Goal: Task Accomplishment & Management: Use online tool/utility

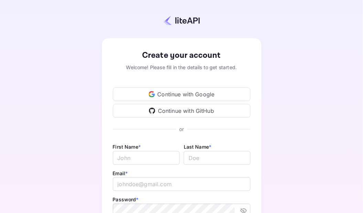
click at [215, 107] on div "Continue with GitHub" at bounding box center [182, 111] width 138 height 14
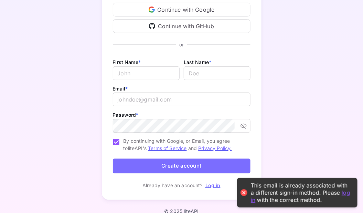
scroll to position [94, 0]
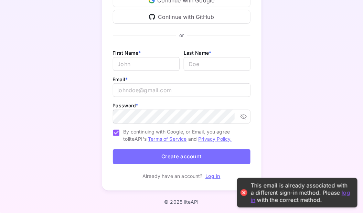
click at [210, 175] on link "Log in" at bounding box center [212, 176] width 15 height 6
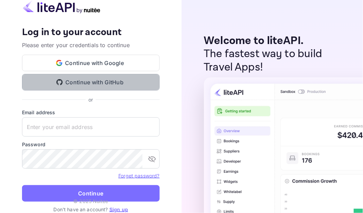
click at [130, 84] on button "Continue with GitHub" at bounding box center [91, 82] width 138 height 17
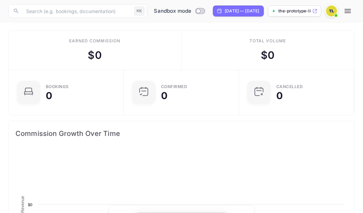
scroll to position [112, 170]
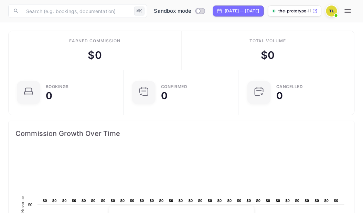
click at [330, 15] on img at bounding box center [331, 11] width 11 height 11
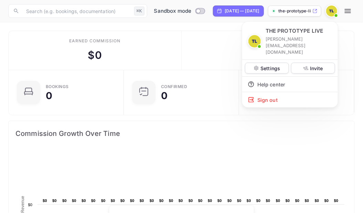
click at [353, 14] on div at bounding box center [181, 106] width 363 height 213
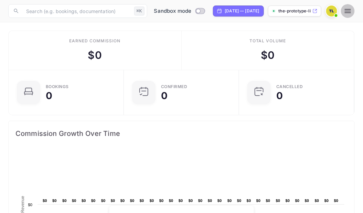
click at [344, 7] on icon "button" at bounding box center [348, 11] width 8 height 8
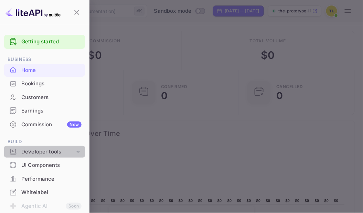
click at [58, 155] on div "Developer tools" at bounding box center [47, 152] width 53 height 8
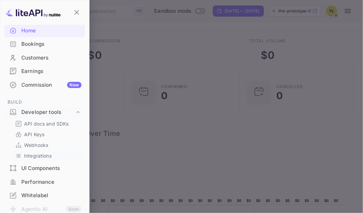
scroll to position [44, 0]
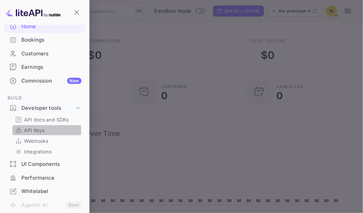
click at [37, 130] on p "API Keys" at bounding box center [34, 130] width 20 height 7
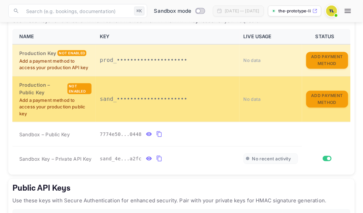
scroll to position [5, 0]
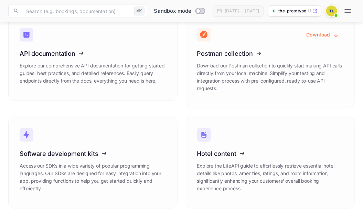
scroll to position [45, 0]
